Goal: Task Accomplishment & Management: Use online tool/utility

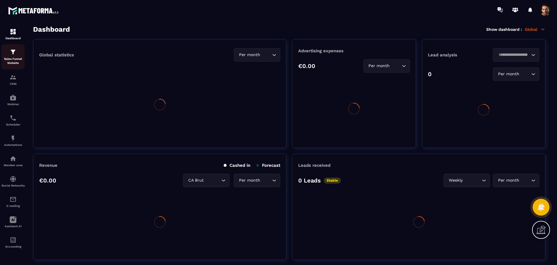
click at [0, 0] on img at bounding box center [0, 0] width 0 height 0
click at [8, 50] on div "Sales Funnel Website" at bounding box center [12, 56] width 23 height 17
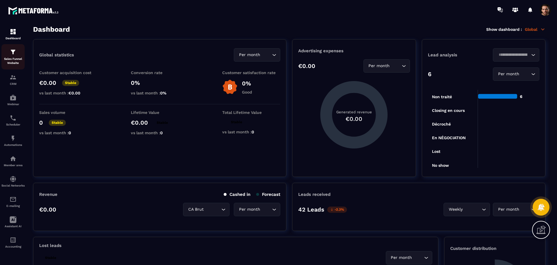
click at [13, 53] on img at bounding box center [13, 51] width 7 height 7
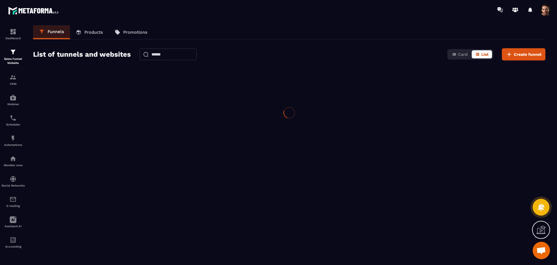
click at [13, 53] on img at bounding box center [13, 51] width 7 height 7
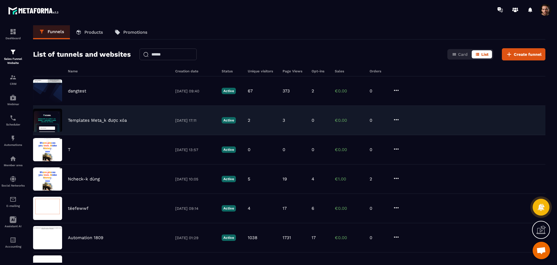
click at [270, 121] on div "2" at bounding box center [262, 119] width 29 height 5
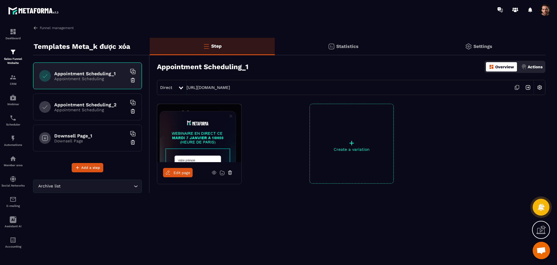
click at [177, 171] on span "Edit page" at bounding box center [181, 172] width 17 height 4
